Goal: Task Accomplishment & Management: Manage account settings

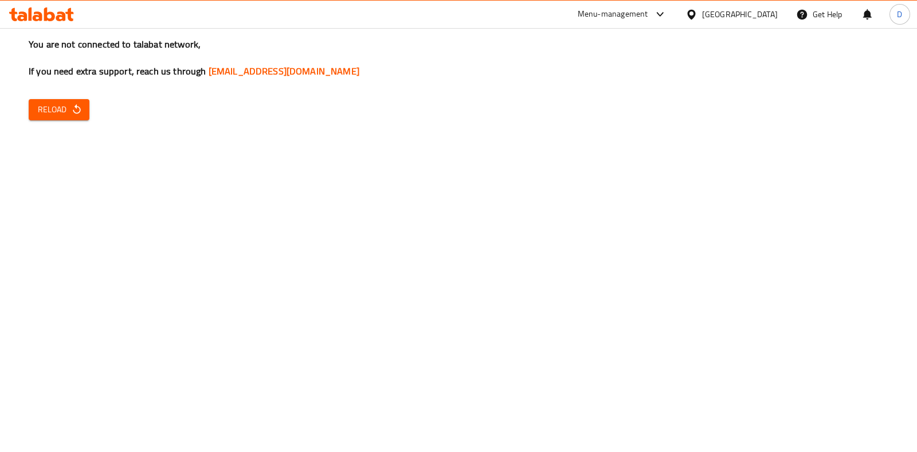
click at [111, 173] on div "You are not connected to talabat network, If you need extra support, reach us t…" at bounding box center [458, 226] width 917 height 452
click at [72, 118] on button "Reload" at bounding box center [59, 109] width 61 height 21
click at [77, 108] on icon "button" at bounding box center [76, 109] width 11 height 11
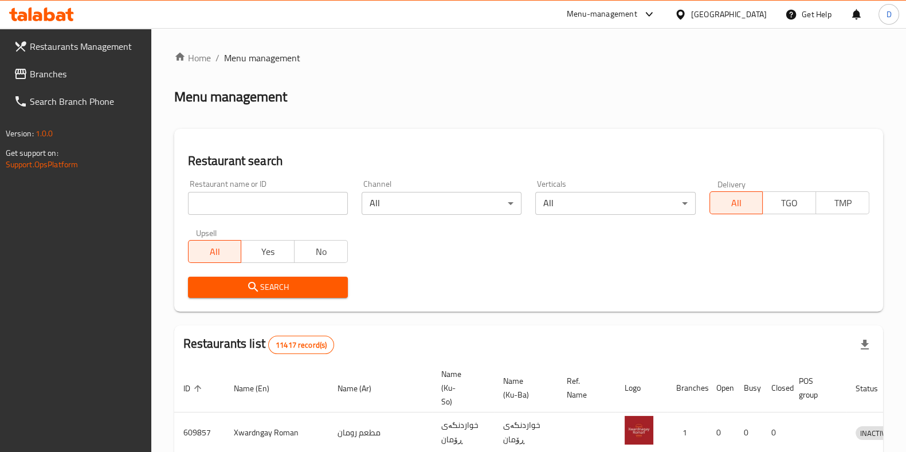
click at [298, 193] on div "Home / Menu management Menu management Restaurant search Restaurant name or ID …" at bounding box center [528, 422] width 709 height 743
click at [301, 209] on input "search" at bounding box center [268, 203] width 160 height 23
type input "t"
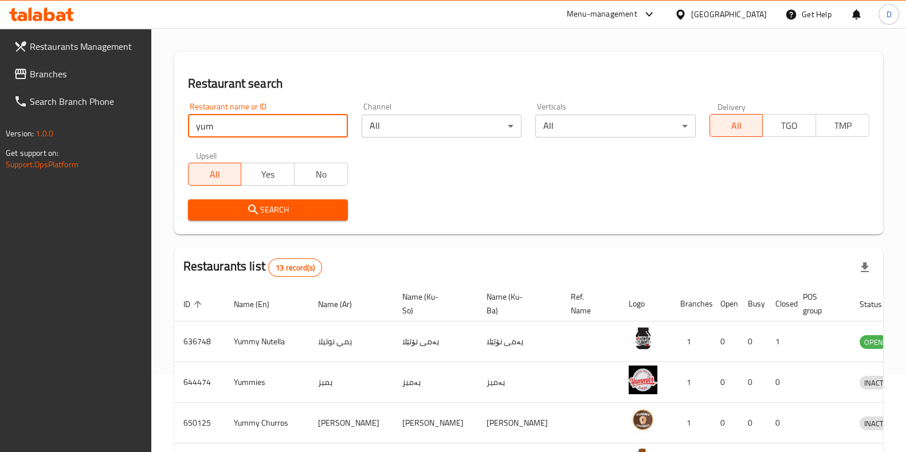
scroll to position [77, 0]
type input "yum bo"
click button "Search" at bounding box center [268, 210] width 160 height 21
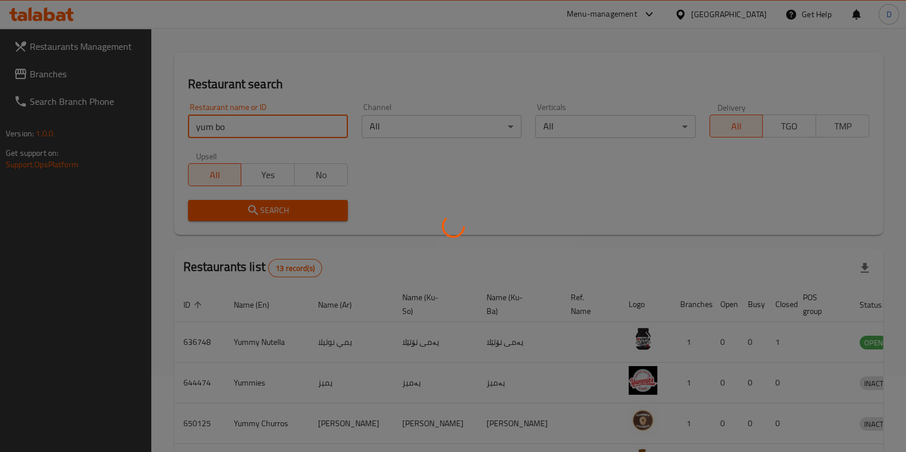
scroll to position [49, 0]
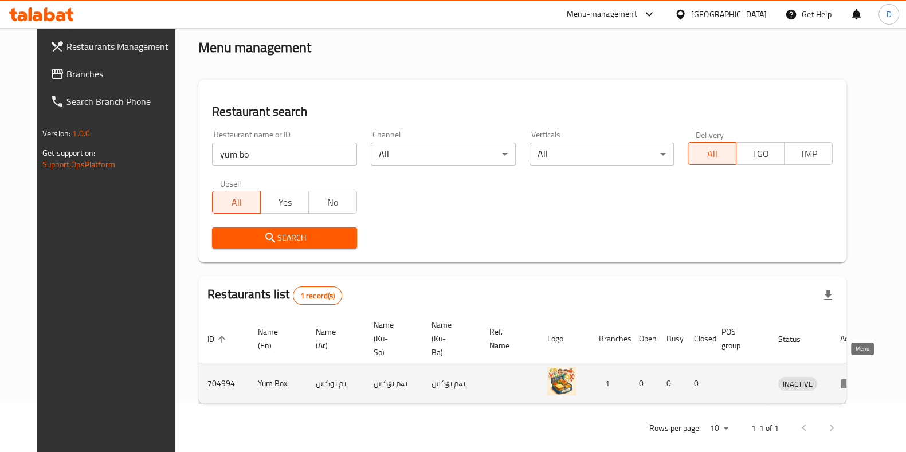
click at [861, 376] on link "enhanced table" at bounding box center [850, 383] width 21 height 14
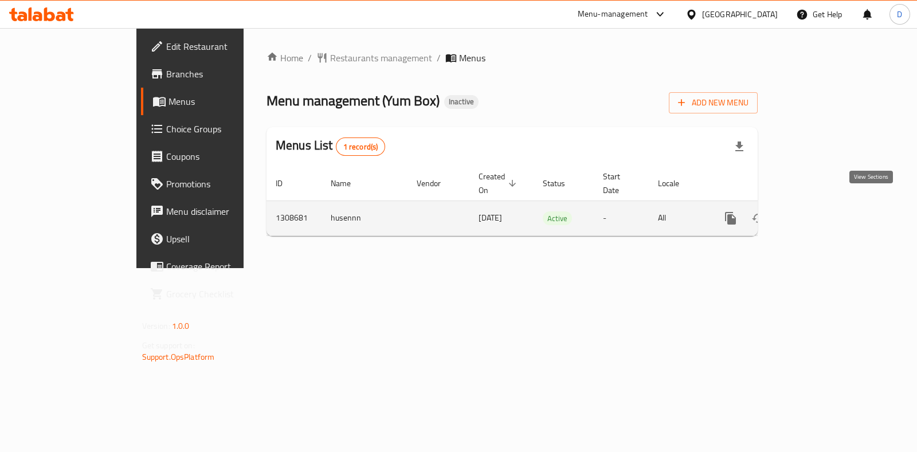
click at [820, 211] on icon "enhanced table" at bounding box center [813, 218] width 14 height 14
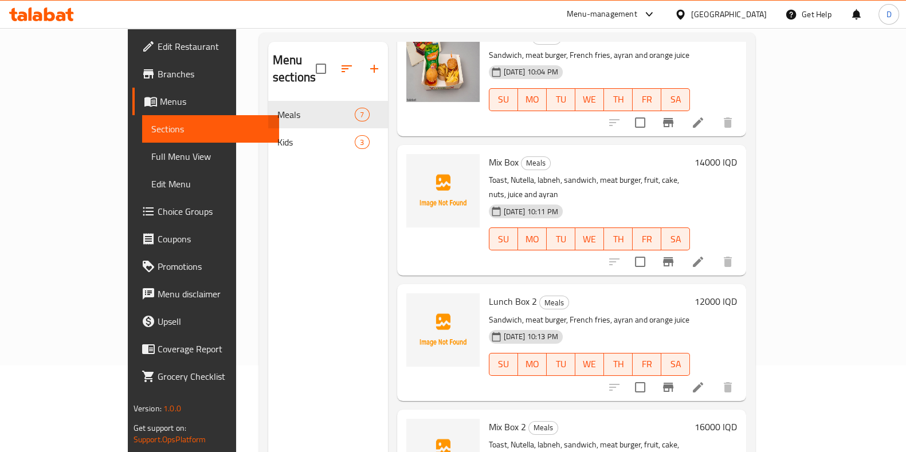
scroll to position [87, 0]
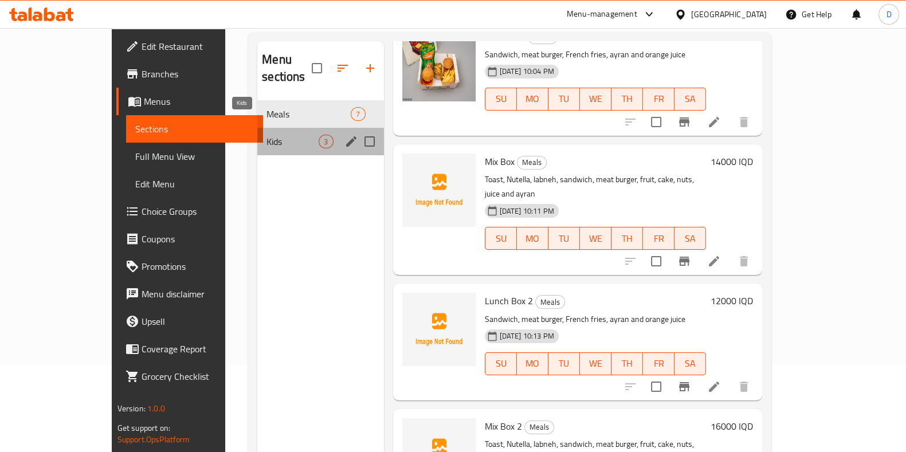
click at [269, 135] on span "Kids" at bounding box center [292, 142] width 52 height 14
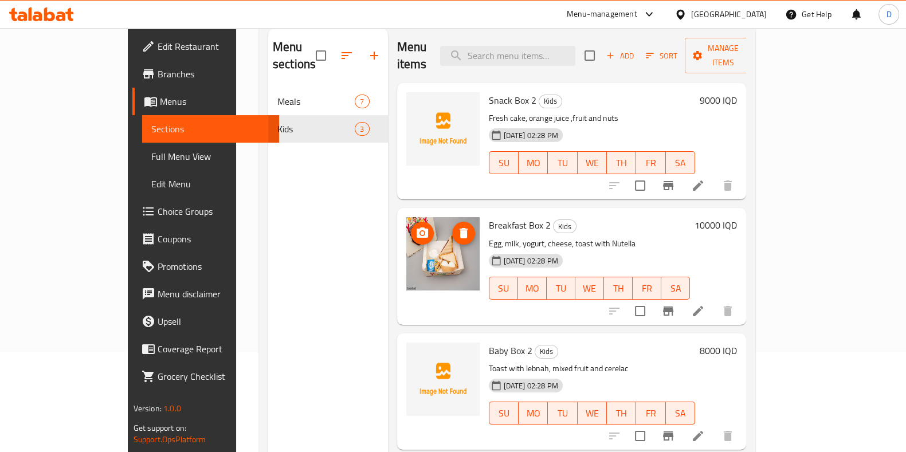
scroll to position [99, 0]
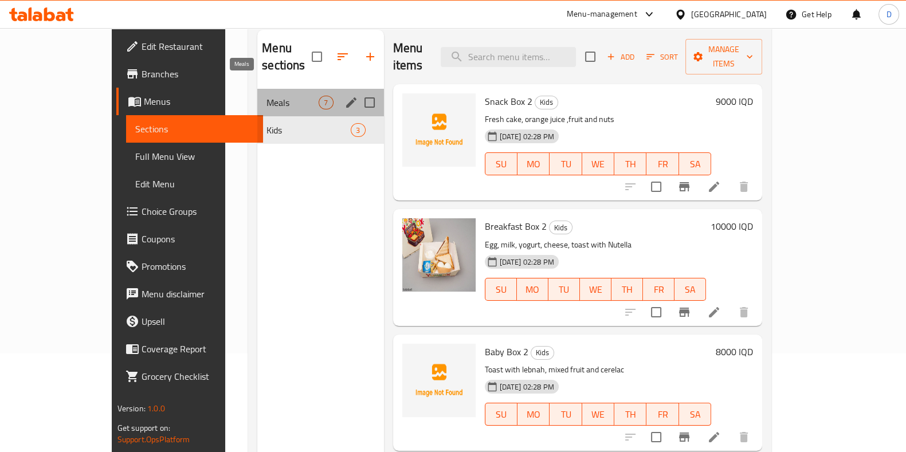
click at [266, 96] on span "Meals" at bounding box center [292, 103] width 52 height 14
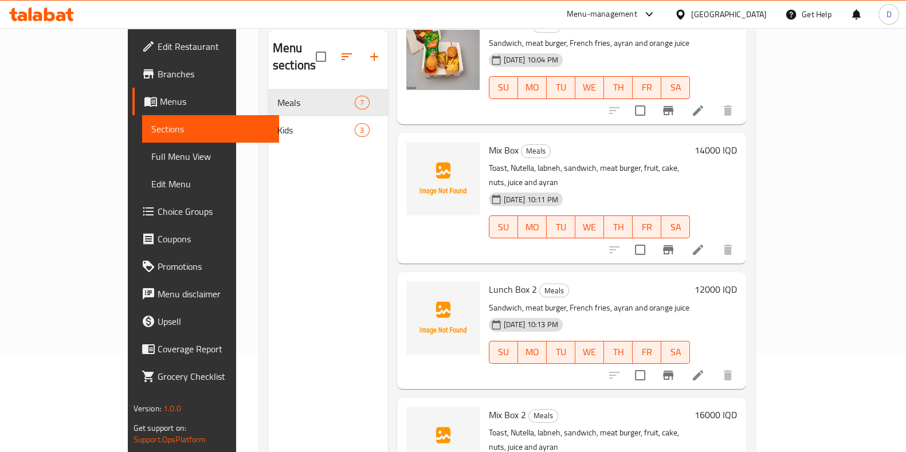
scroll to position [123, 0]
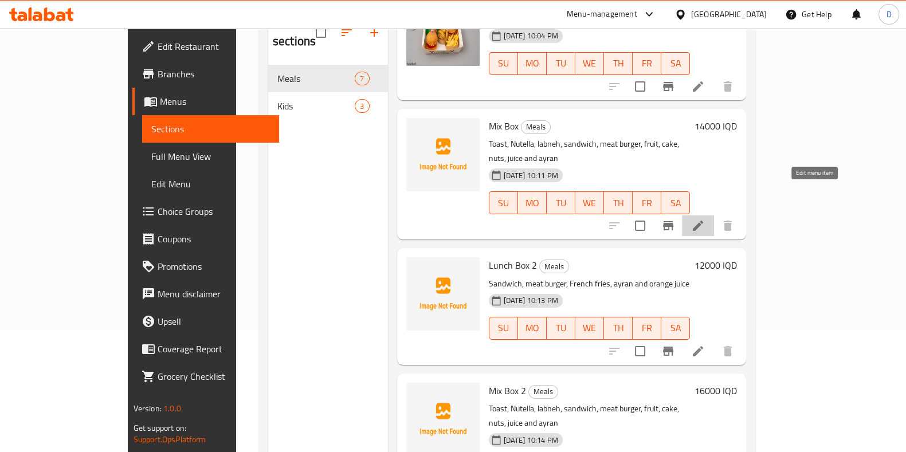
click at [703, 221] on icon at bounding box center [698, 226] width 10 height 10
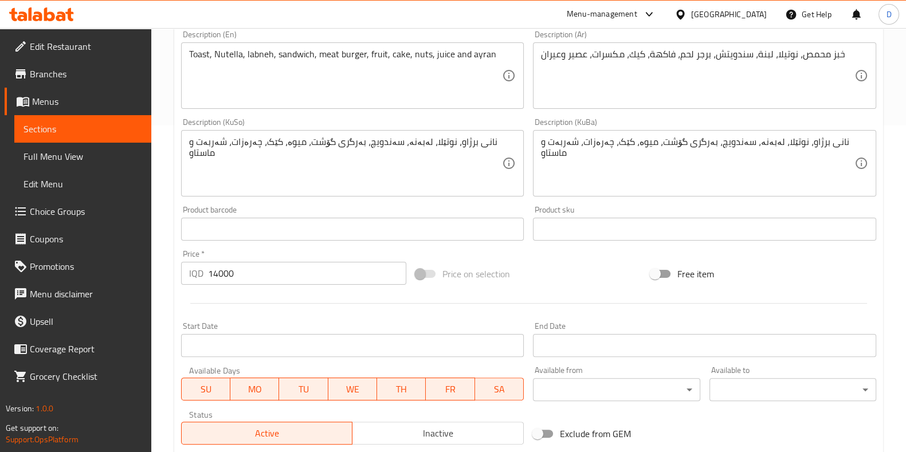
scroll to position [488, 0]
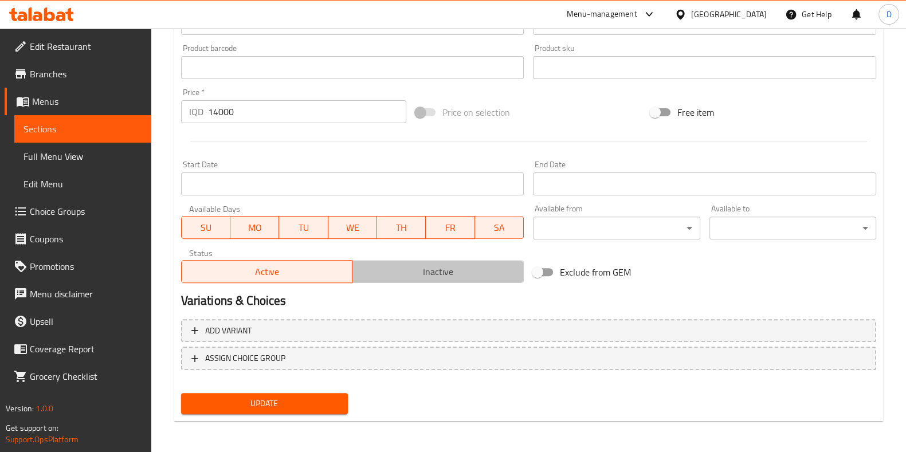
click at [498, 271] on span "Inactive" at bounding box center [438, 272] width 162 height 17
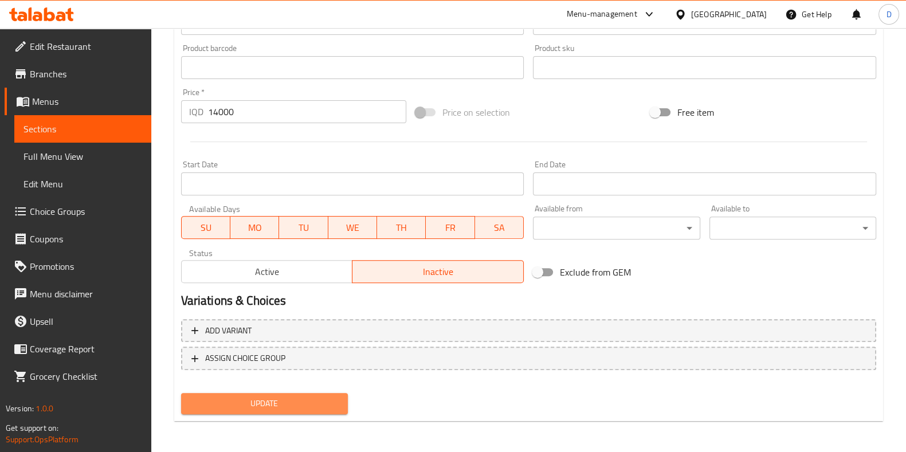
click at [316, 399] on span "Update" at bounding box center [264, 403] width 148 height 14
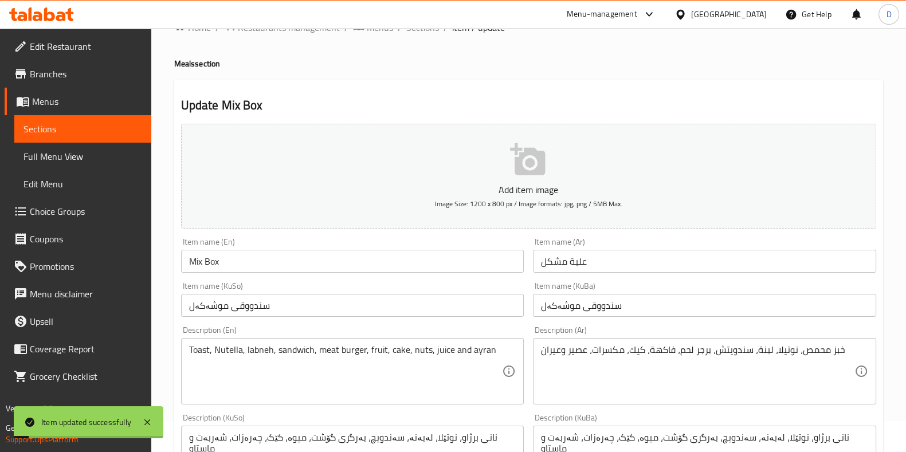
scroll to position [0, 0]
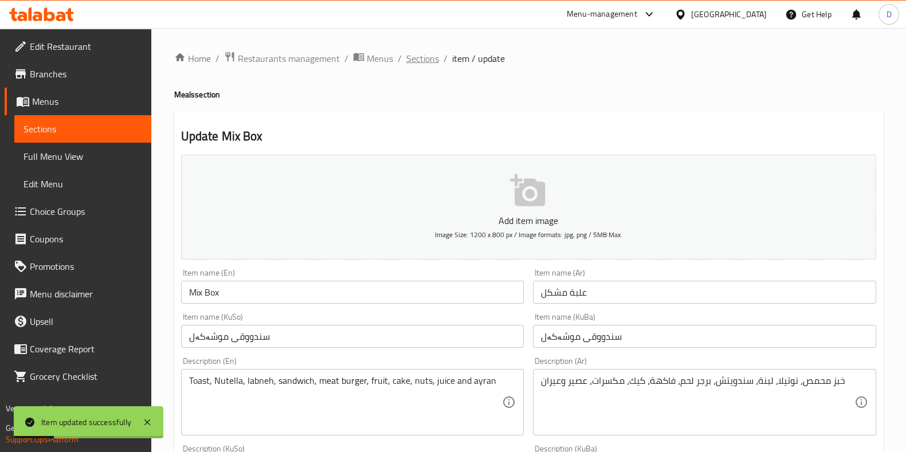
click at [413, 52] on span "Sections" at bounding box center [422, 59] width 33 height 14
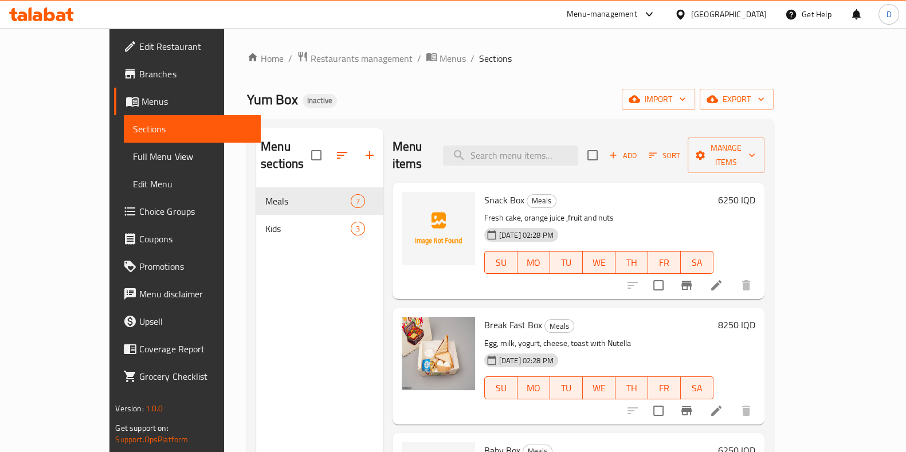
click at [261, 138] on h2 "Menu sections" at bounding box center [286, 155] width 50 height 34
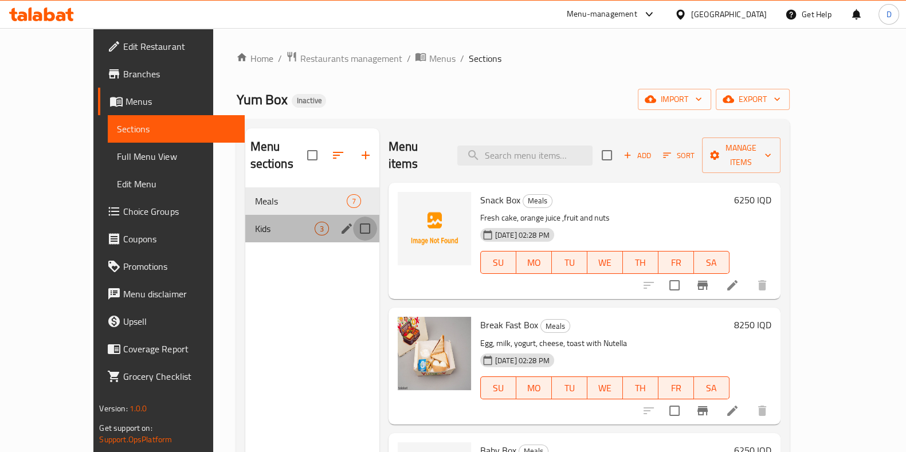
click at [353, 217] on input "Menu sections" at bounding box center [365, 229] width 24 height 24
checkbox input "true"
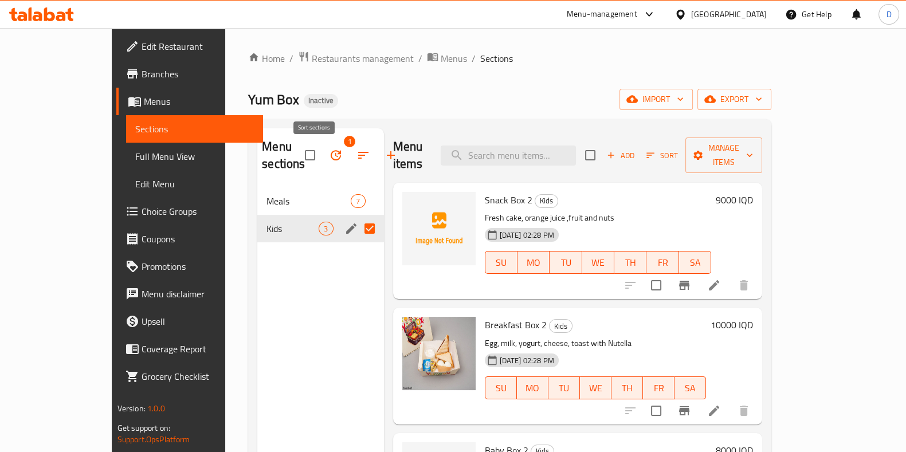
click at [349, 164] on button "button" at bounding box center [363, 156] width 28 height 28
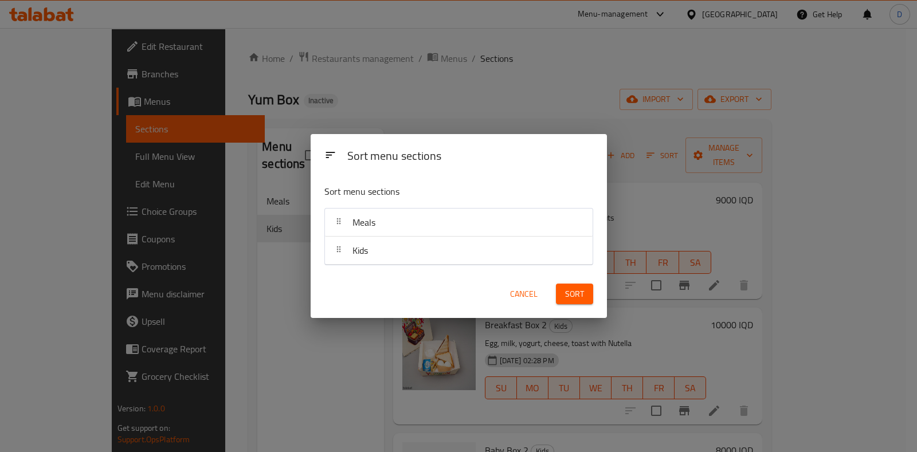
click at [313, 270] on div "Cancel Sort" at bounding box center [459, 294] width 296 height 49
click at [519, 304] on button "Cancel" at bounding box center [523, 294] width 37 height 21
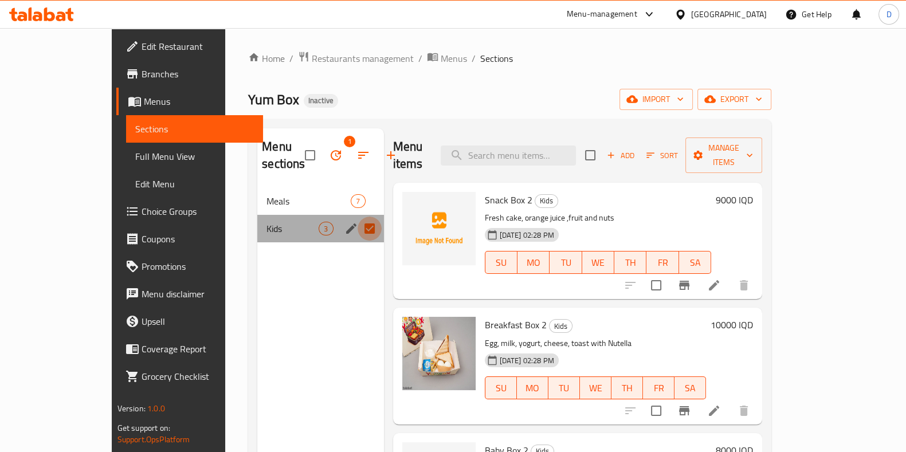
click at [358, 233] on input "Menu sections" at bounding box center [370, 229] width 24 height 24
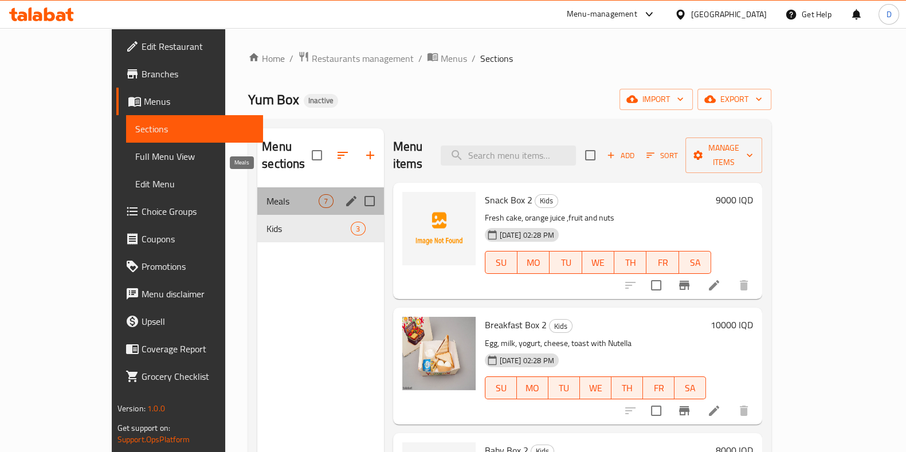
click at [287, 194] on span "Meals" at bounding box center [292, 201] width 52 height 14
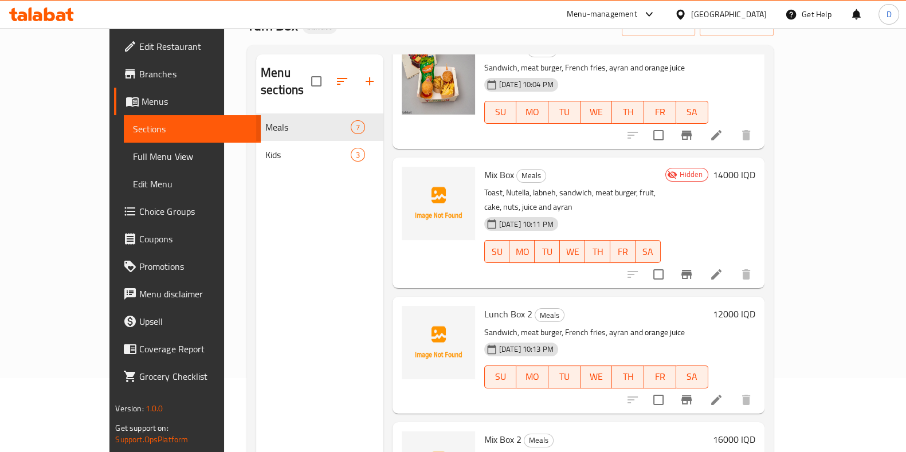
scroll to position [160, 0]
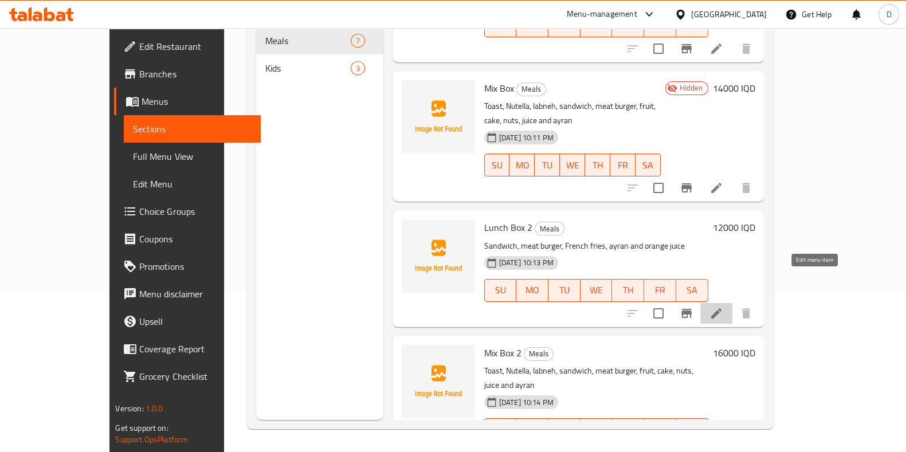
click at [723, 307] on icon at bounding box center [716, 314] width 14 height 14
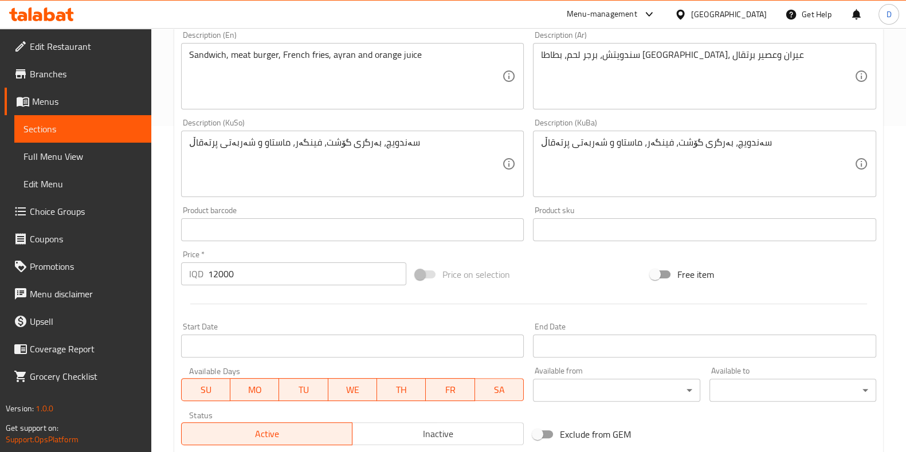
scroll to position [488, 0]
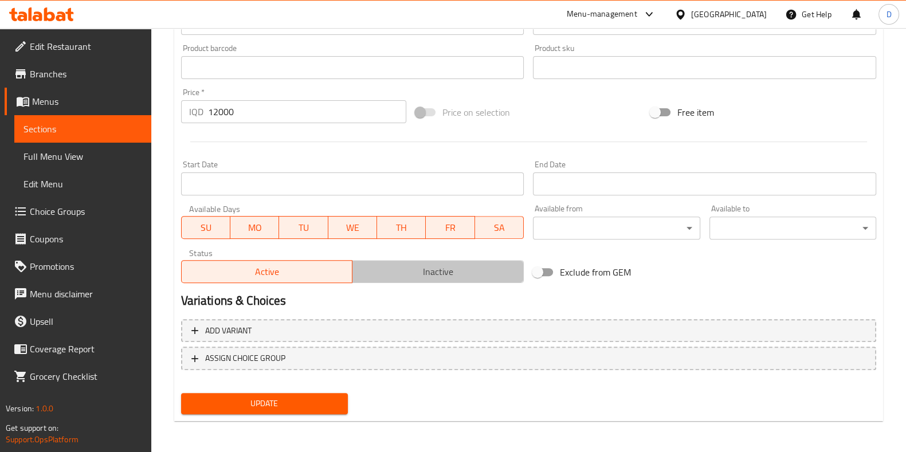
click at [463, 272] on span "Inactive" at bounding box center [438, 272] width 162 height 17
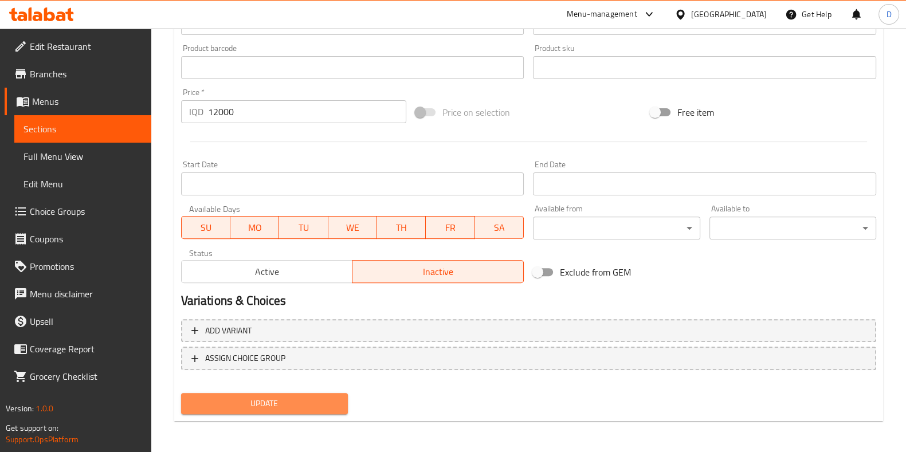
click at [316, 404] on span "Update" at bounding box center [264, 403] width 148 height 14
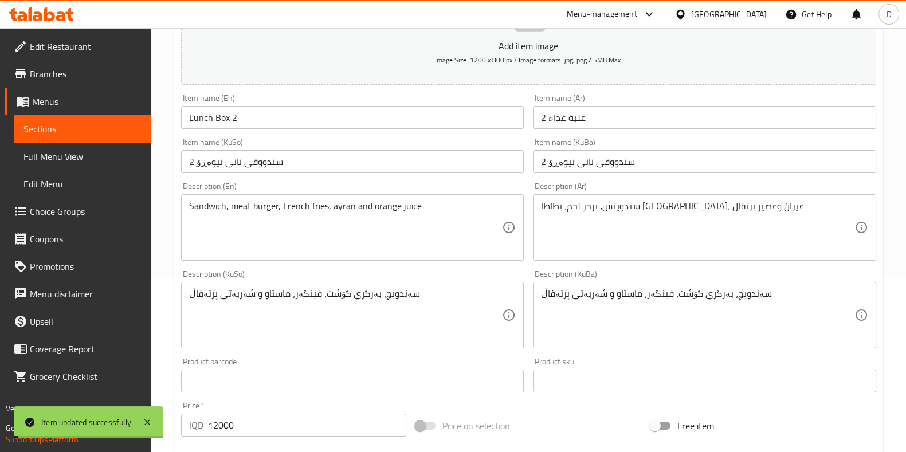
scroll to position [0, 0]
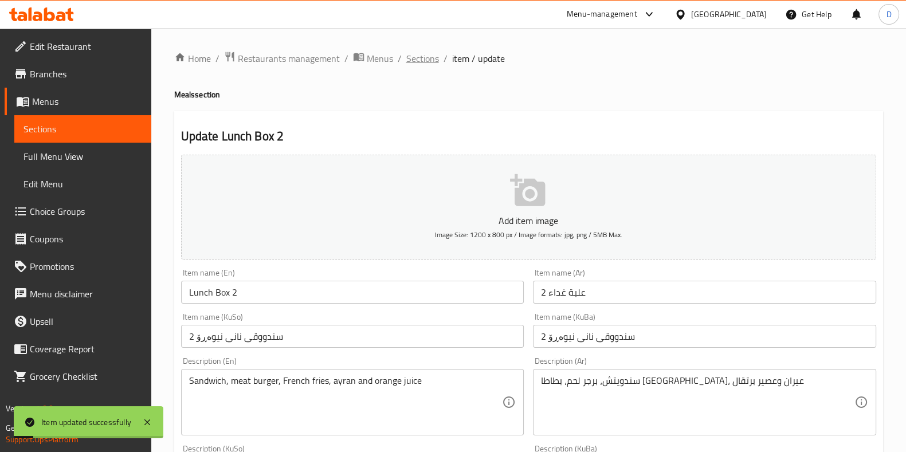
click at [419, 56] on span "Sections" at bounding box center [422, 59] width 33 height 14
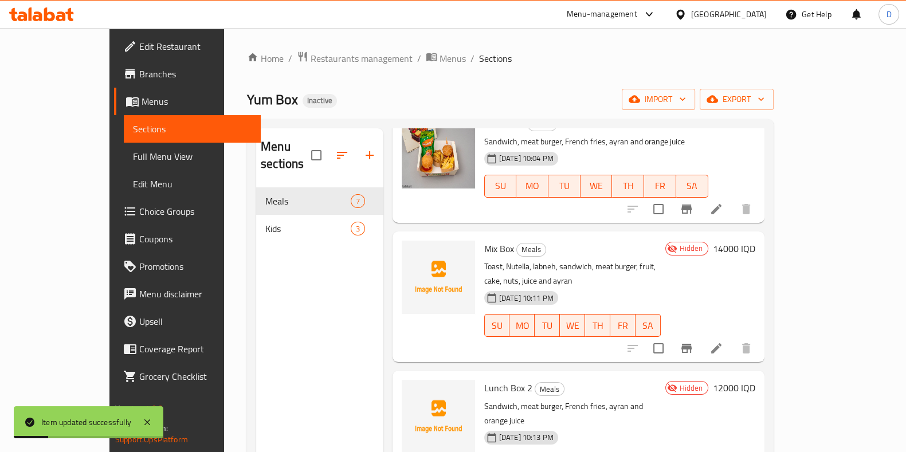
scroll to position [160, 0]
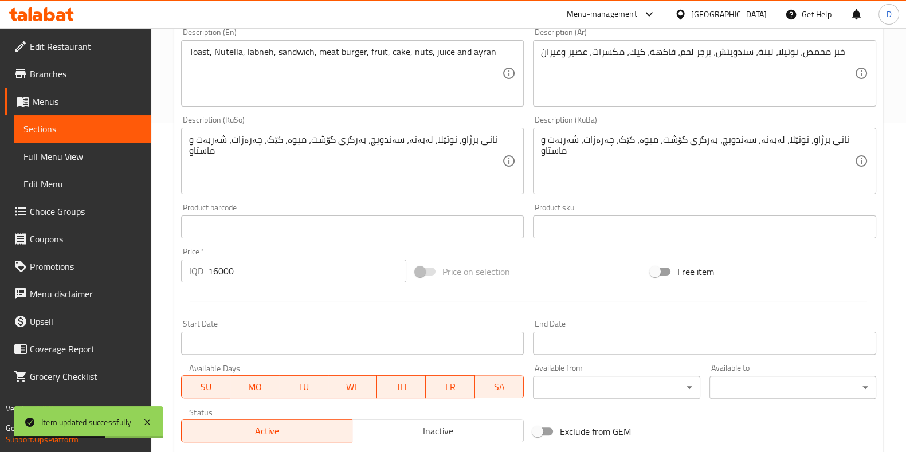
scroll to position [488, 0]
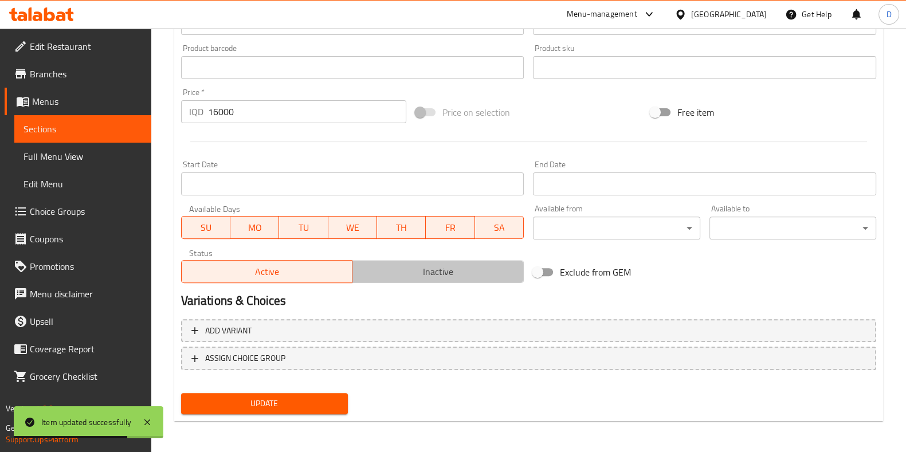
click at [434, 281] on button "Inactive" at bounding box center [438, 271] width 172 height 23
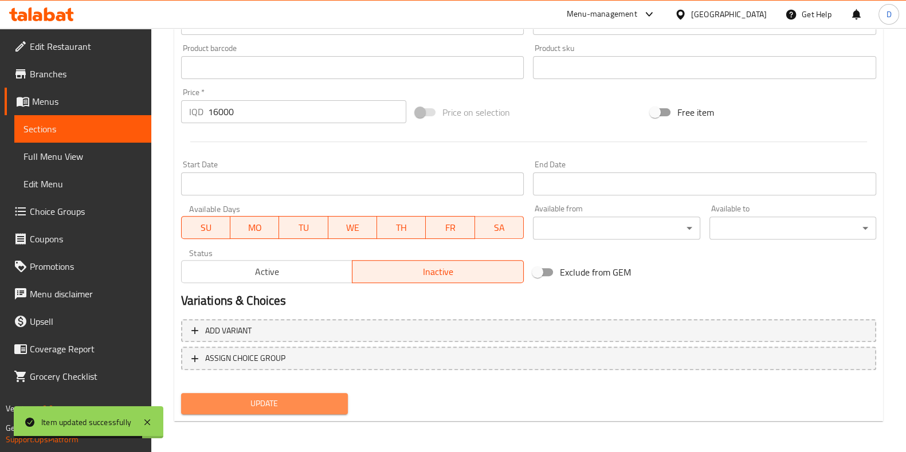
click at [291, 412] on button "Update" at bounding box center [264, 403] width 167 height 21
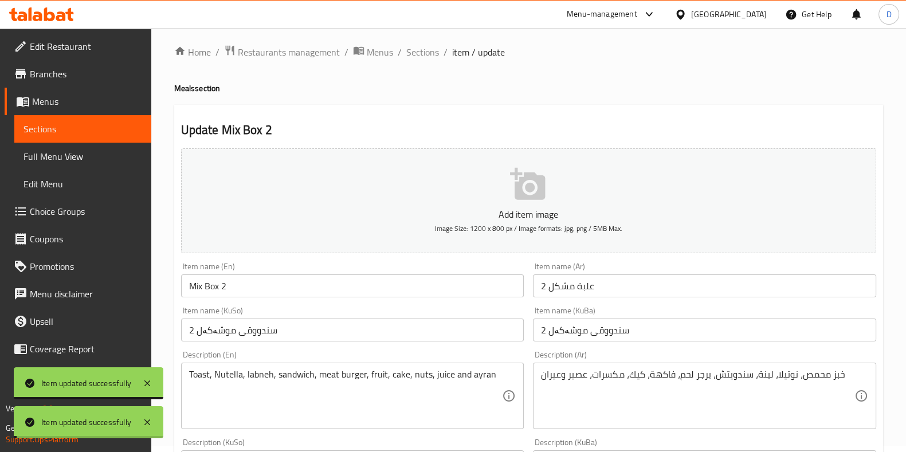
scroll to position [0, 0]
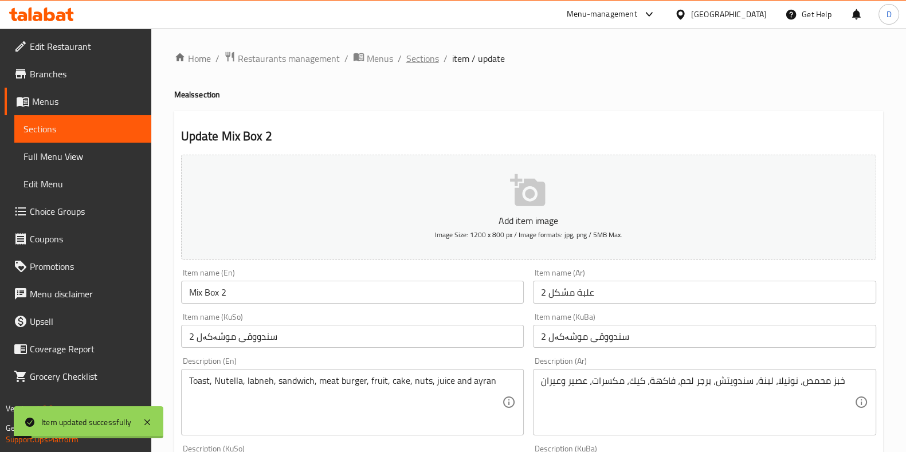
click at [421, 55] on span "Sections" at bounding box center [422, 59] width 33 height 14
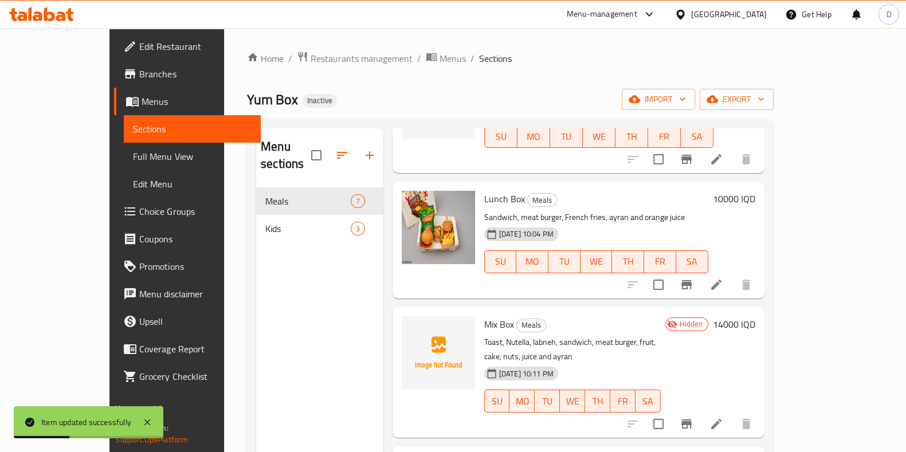
scroll to position [401, 0]
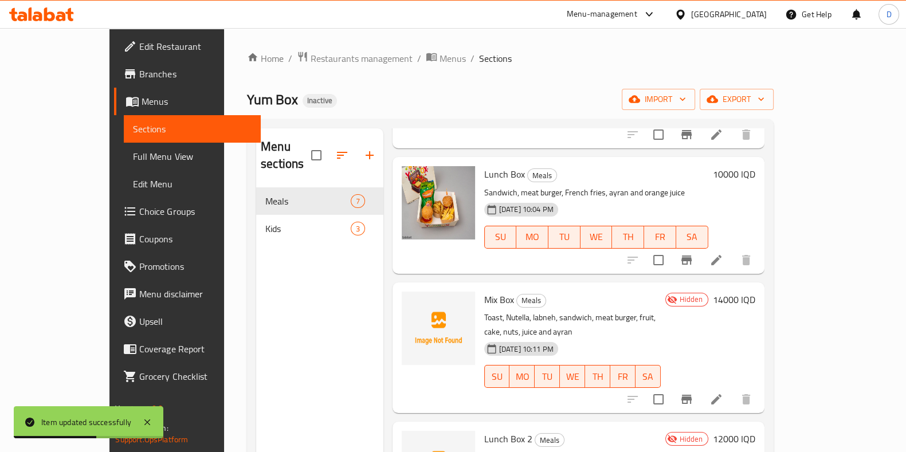
click at [732, 389] on li at bounding box center [716, 399] width 32 height 21
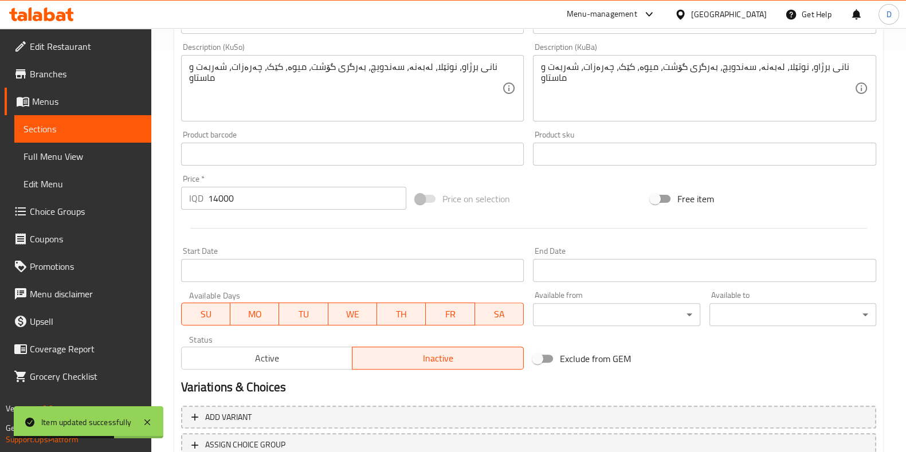
scroll to position [485, 0]
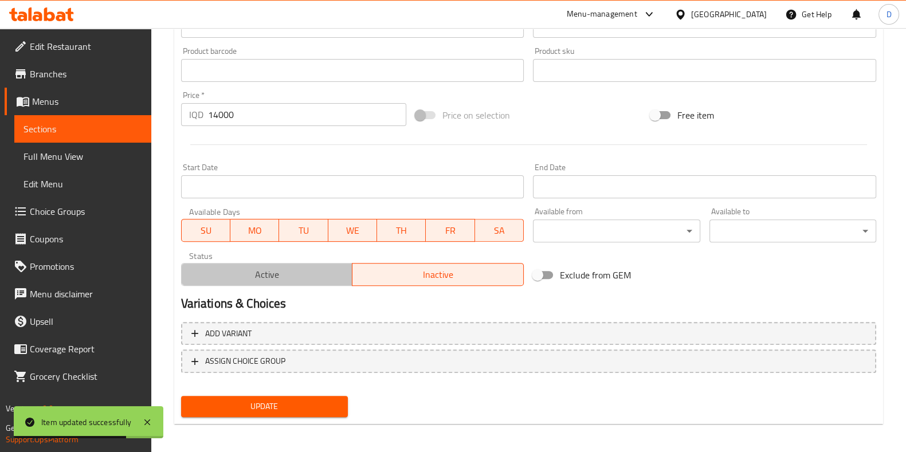
click at [304, 285] on button "Active" at bounding box center [267, 274] width 172 height 23
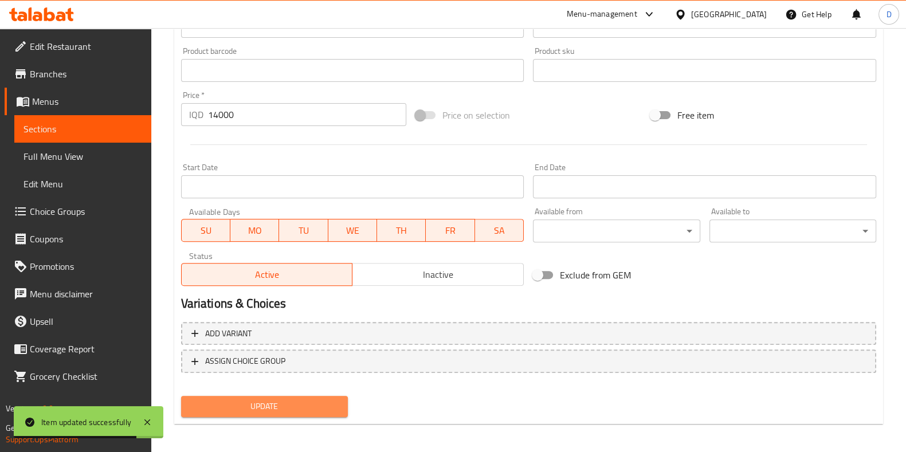
click at [275, 401] on span "Update" at bounding box center [264, 406] width 148 height 14
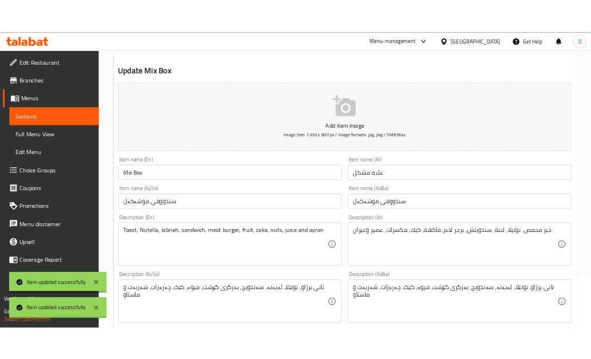
scroll to position [0, 0]
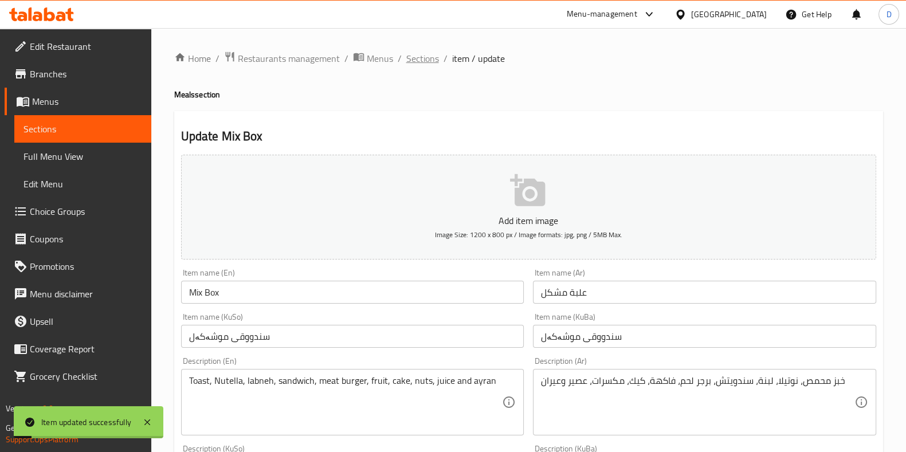
click at [421, 57] on span "Sections" at bounding box center [422, 59] width 33 height 14
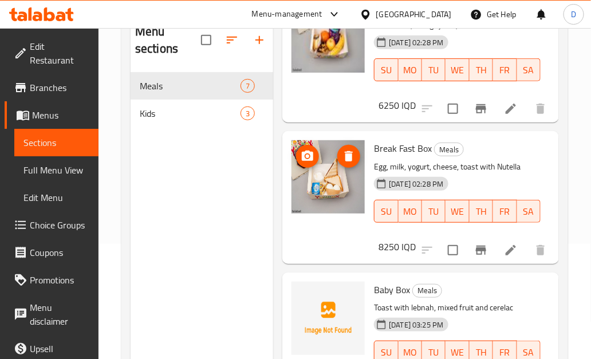
scroll to position [78, 0]
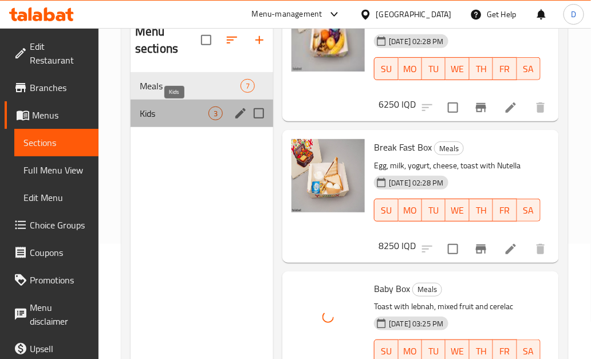
click at [209, 116] on span "Kids" at bounding box center [174, 114] width 69 height 14
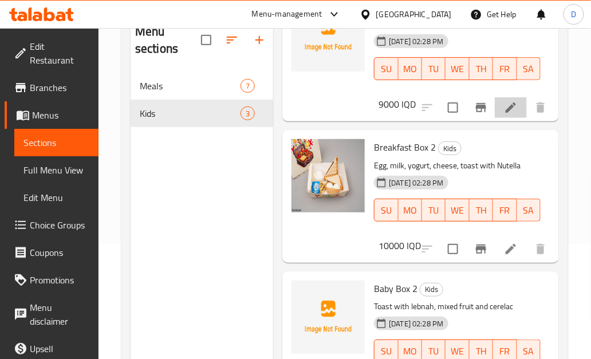
click at [504, 116] on li at bounding box center [511, 107] width 32 height 21
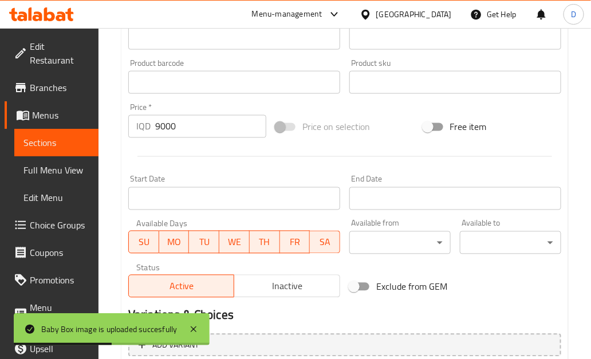
scroll to position [468, 0]
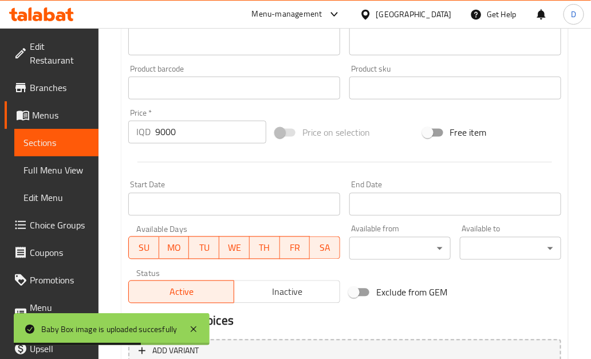
click at [299, 299] on span "Inactive" at bounding box center [287, 292] width 96 height 17
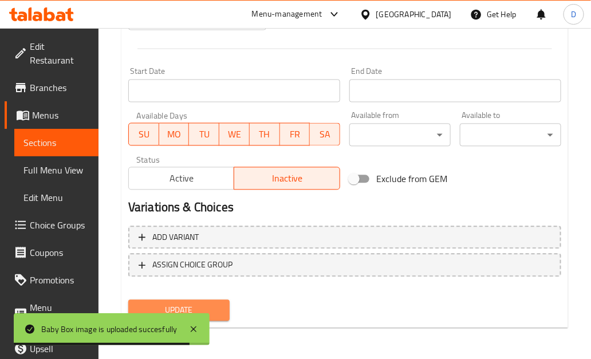
click at [229, 309] on button "Update" at bounding box center [178, 310] width 101 height 21
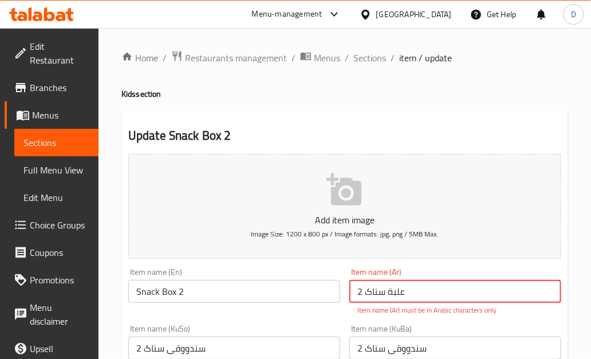
scroll to position [17, 0]
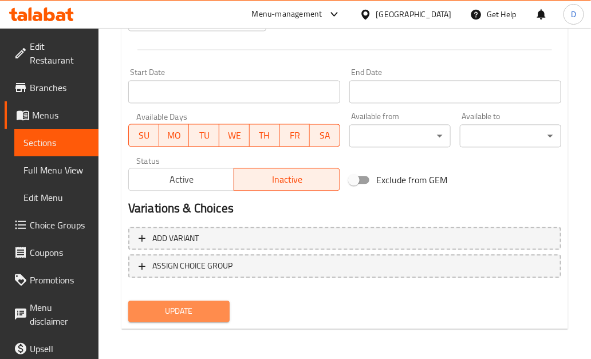
click at [229, 309] on button "Update" at bounding box center [178, 311] width 101 height 21
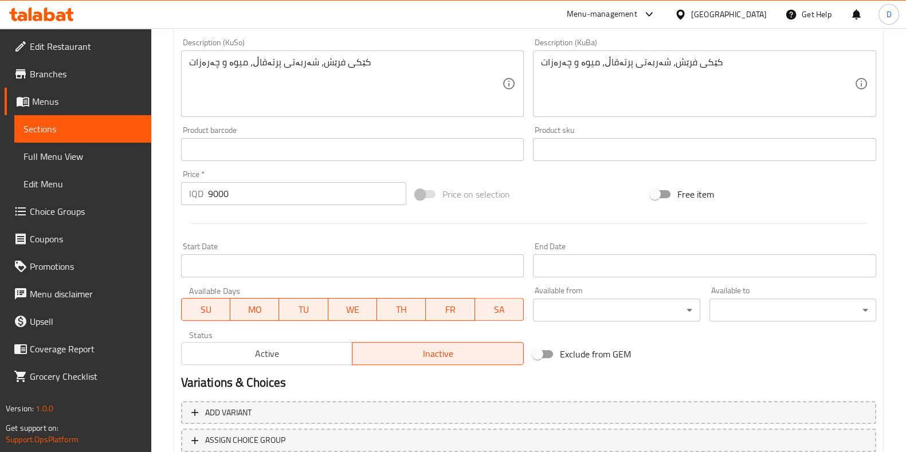
scroll to position [501, 0]
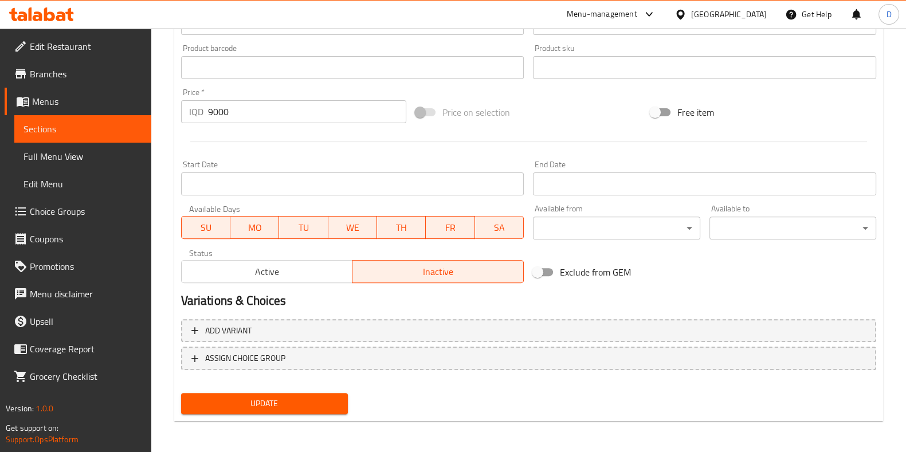
type input "علبة سنا"
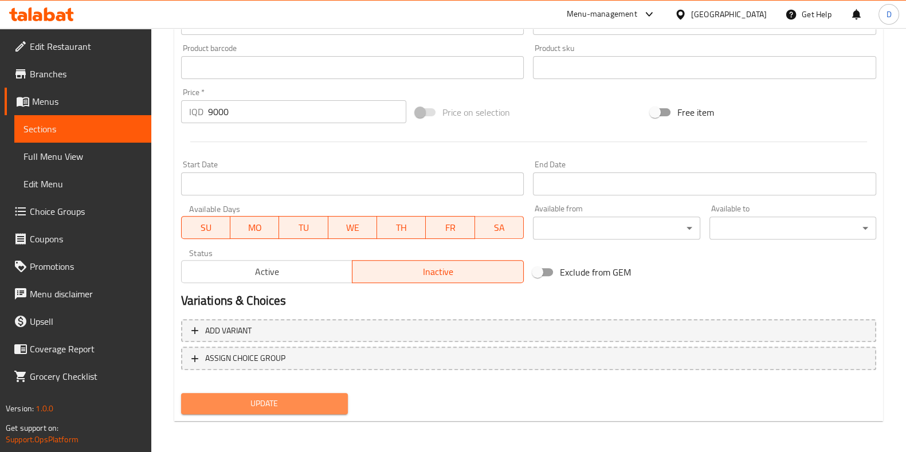
click at [264, 405] on span "Update" at bounding box center [264, 403] width 148 height 14
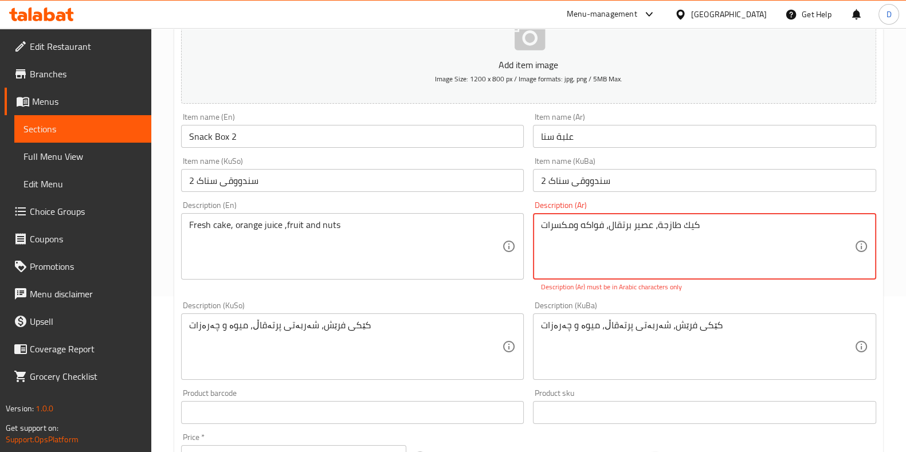
click at [619, 234] on textarea "كیك طازجة، عصير برتقال، فواكه ومكسرات" at bounding box center [697, 246] width 313 height 54
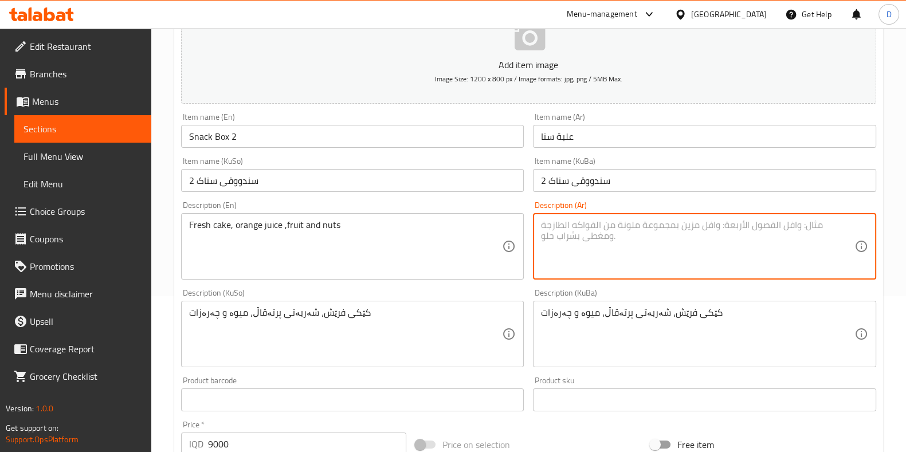
scroll to position [488, 0]
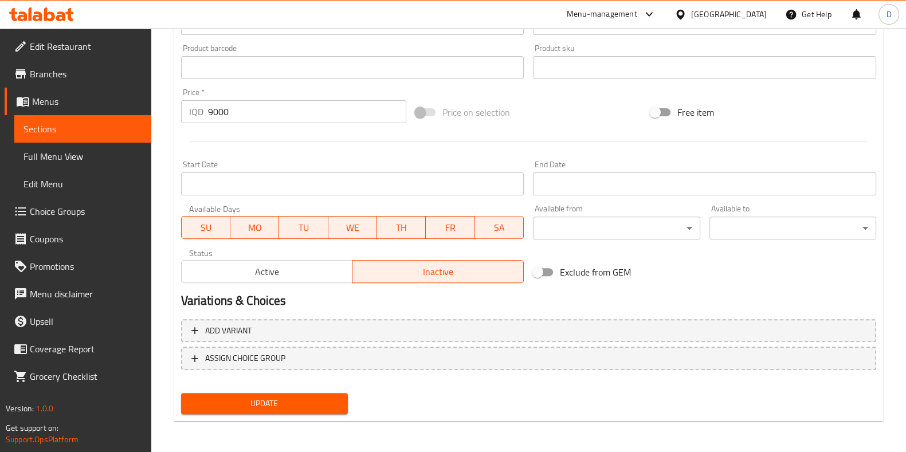
click at [296, 396] on span "Update" at bounding box center [264, 403] width 148 height 14
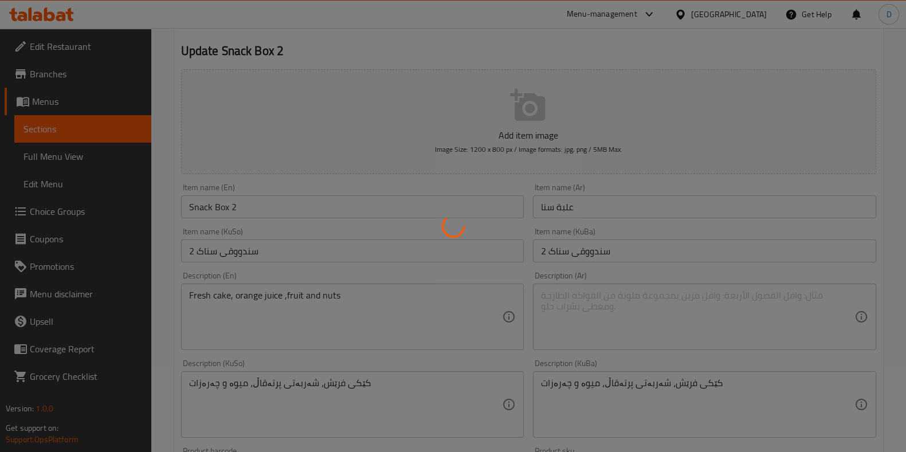
scroll to position [0, 0]
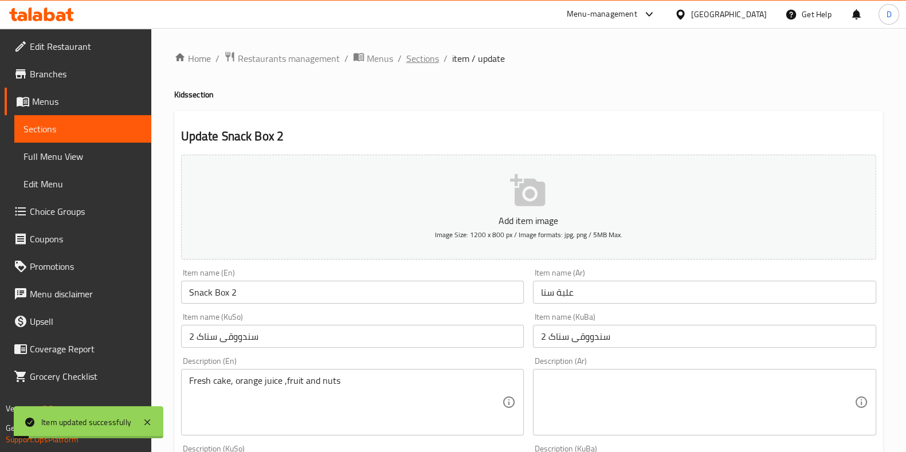
click at [422, 63] on span "Sections" at bounding box center [422, 59] width 33 height 14
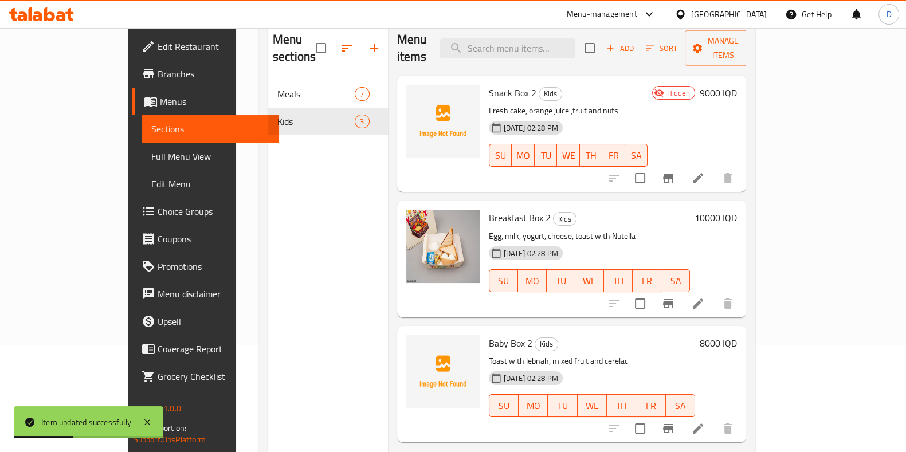
scroll to position [78, 0]
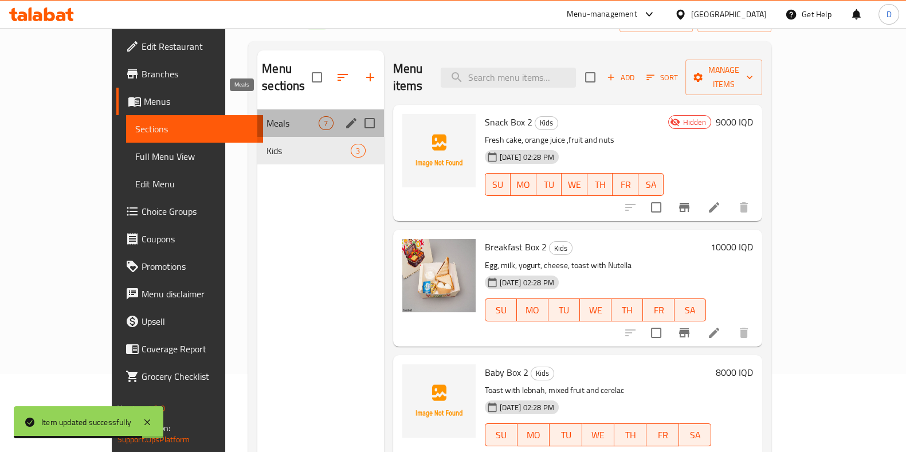
click at [288, 116] on span "Meals" at bounding box center [292, 123] width 52 height 14
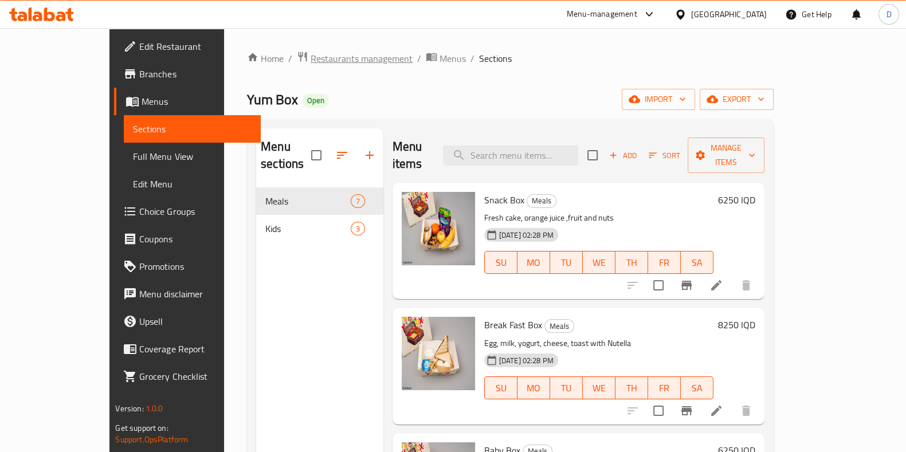
click at [325, 57] on span "Restaurants management" at bounding box center [362, 59] width 102 height 14
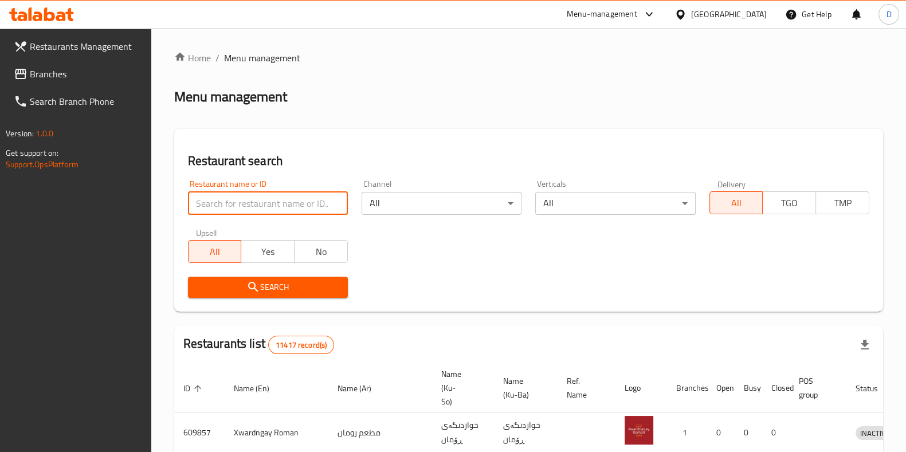
click at [295, 194] on input "search" at bounding box center [268, 203] width 160 height 23
type input "yum box"
click button "Search" at bounding box center [268, 287] width 160 height 21
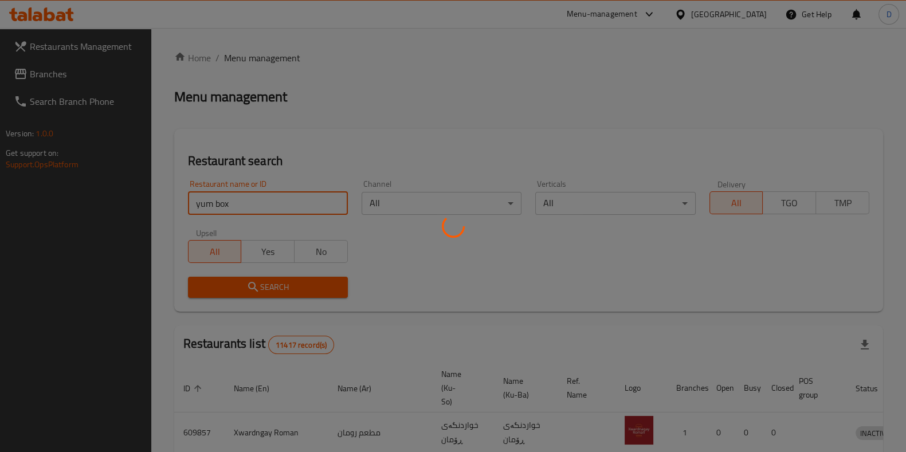
scroll to position [49, 0]
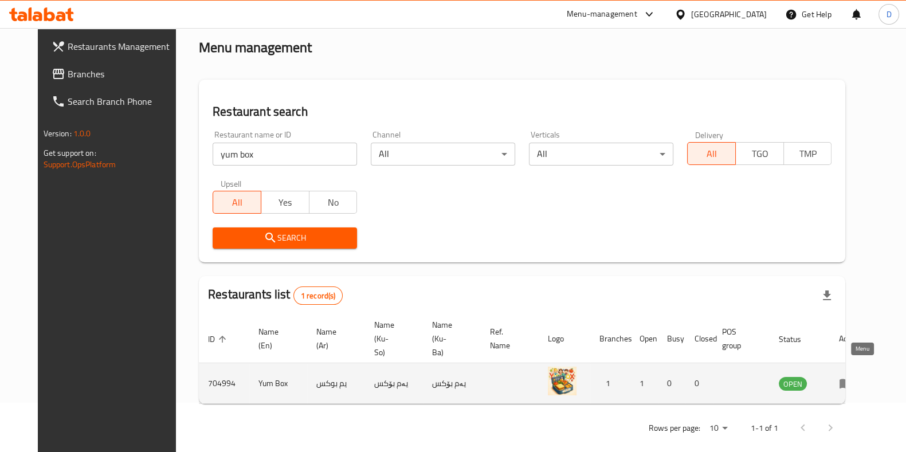
click at [852, 379] on icon "enhanced table" at bounding box center [845, 384] width 13 height 10
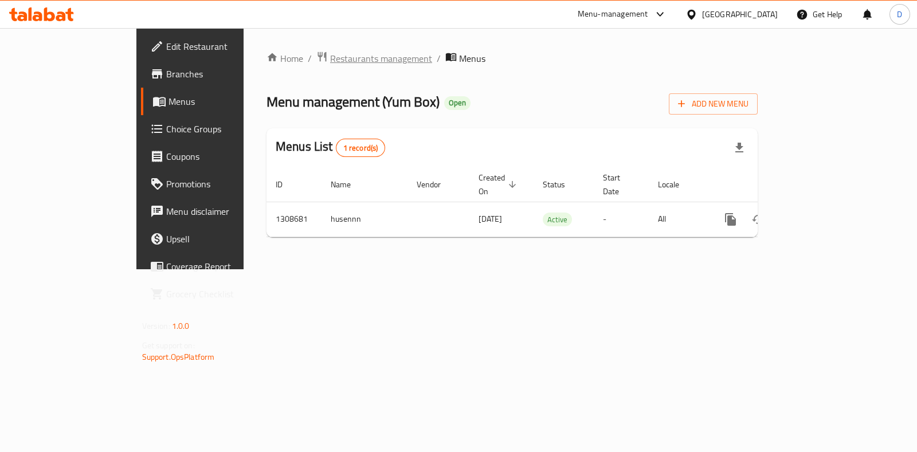
click at [330, 61] on span "Restaurants management" at bounding box center [381, 59] width 102 height 14
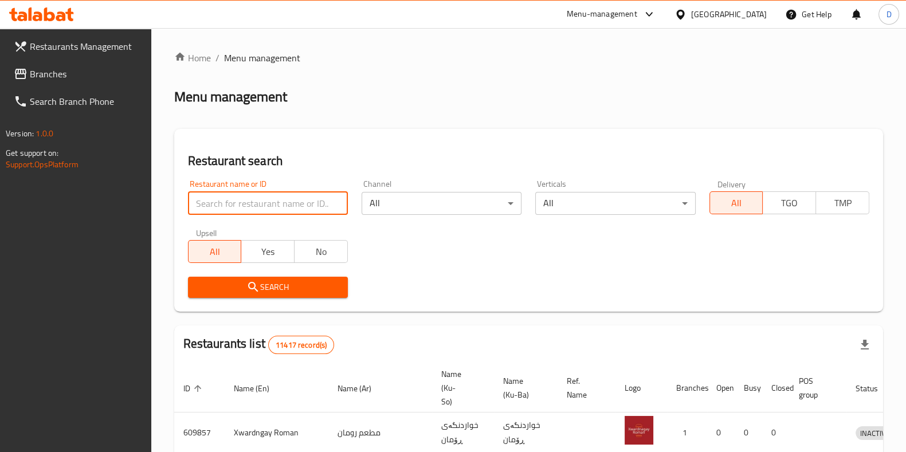
click at [298, 193] on input "search" at bounding box center [268, 203] width 160 height 23
type input "yum box"
click button "Search" at bounding box center [268, 287] width 160 height 21
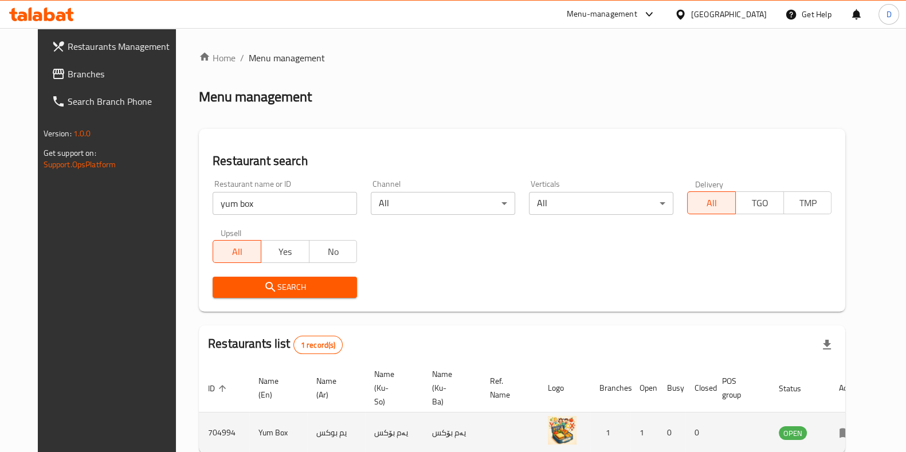
click at [199, 425] on td "704994" at bounding box center [224, 433] width 50 height 41
copy td "704994"
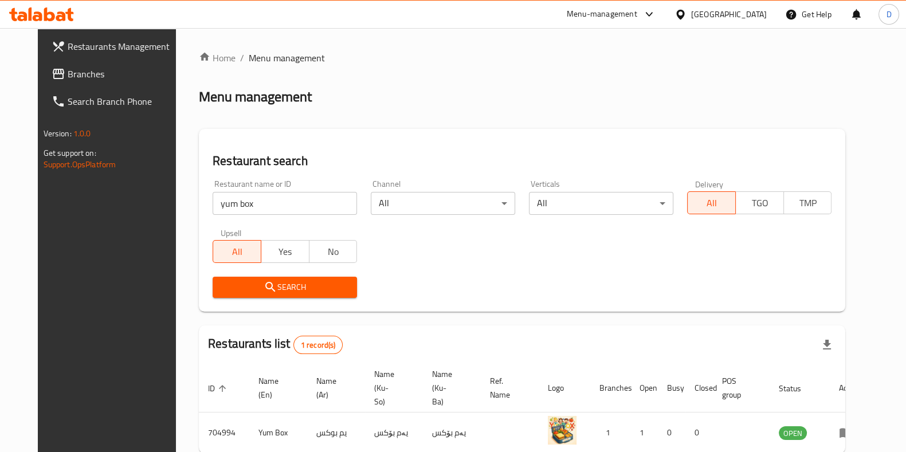
click at [637, 12] on div "Menu-management" at bounding box center [602, 14] width 70 height 14
click at [649, 117] on div "Vendor Portal Radmin" at bounding box center [632, 126] width 172 height 26
